Goal: Task Accomplishment & Management: Manage account settings

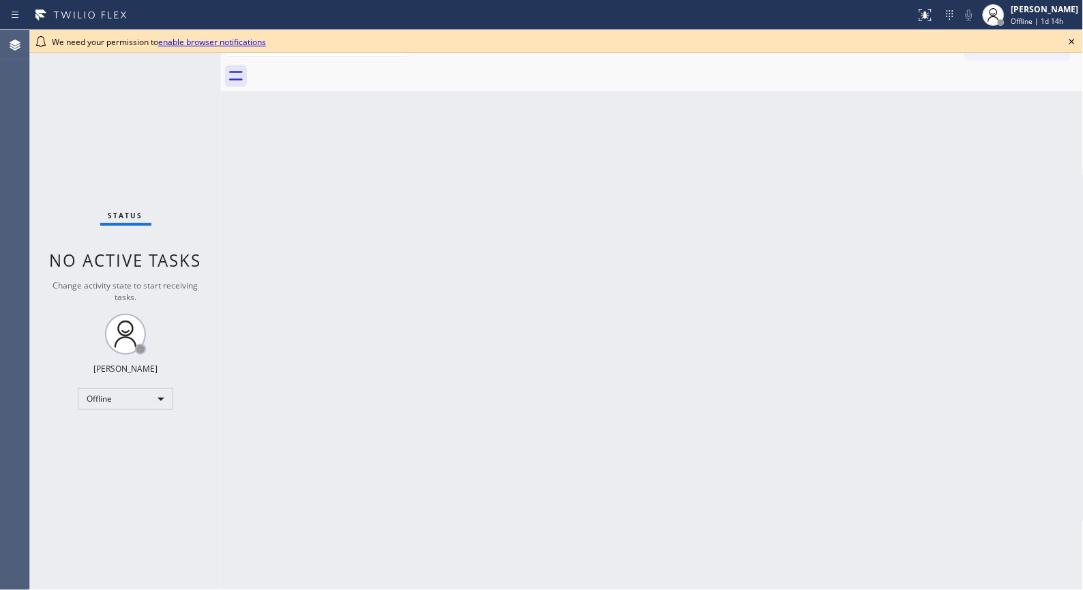
drag, startPoint x: 85, startPoint y: 199, endPoint x: 95, endPoint y: 252, distance: 54.2
click at [85, 199] on div "Status No active tasks Change activity state to start receiving tasks. [PERSON_…" at bounding box center [125, 310] width 191 height 560
click at [153, 396] on div "Offline" at bounding box center [125, 399] width 95 height 22
click at [138, 449] on li "Unavailable" at bounding box center [124, 451] width 93 height 16
click at [1071, 40] on icon at bounding box center [1071, 41] width 5 height 5
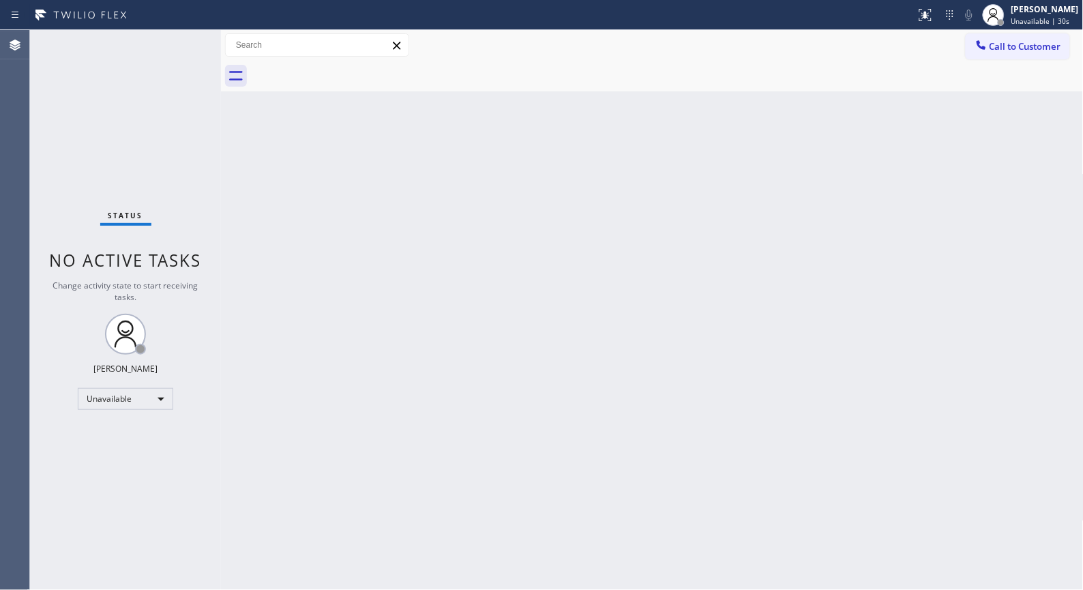
click at [636, 280] on div "Back to Dashboard Change Sender ID Customers Technicians Select a contact Outbo…" at bounding box center [652, 310] width 863 height 560
click at [785, 421] on div "Back to Dashboard Change Sender ID Customers Technicians Select a contact Outbo…" at bounding box center [652, 310] width 863 height 560
